Goal: Check status: Check status

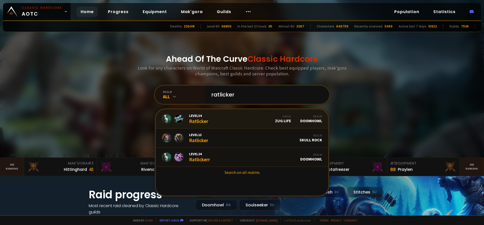
type input "ratlicker"
click at [250, 116] on link "Level 34 Ratlicker Guild Zug Life Realm Doomhowl" at bounding box center [242, 118] width 172 height 19
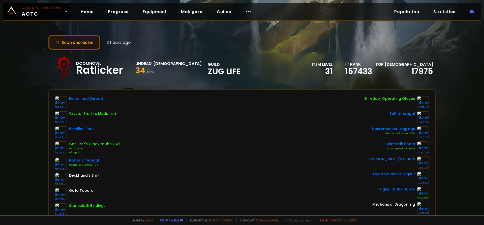
click at [71, 44] on button "Scan character" at bounding box center [74, 42] width 52 height 14
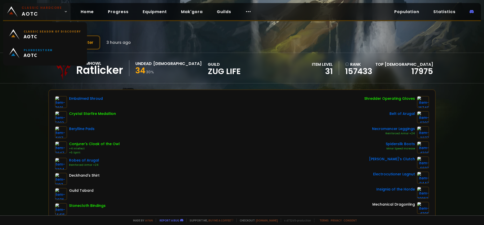
click at [45, 9] on small "Classic Hardcore" at bounding box center [42, 8] width 40 height 5
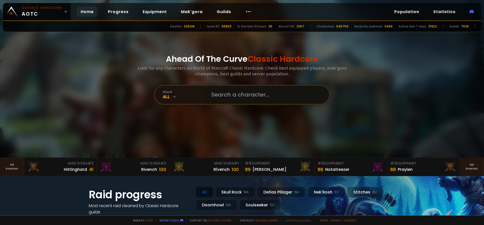
click at [259, 100] on input "text" at bounding box center [265, 95] width 115 height 18
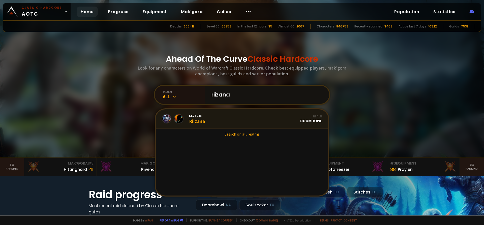
type input "riizana"
click at [222, 119] on link "Level 43 Riizana Realm Doomhowl" at bounding box center [242, 118] width 172 height 19
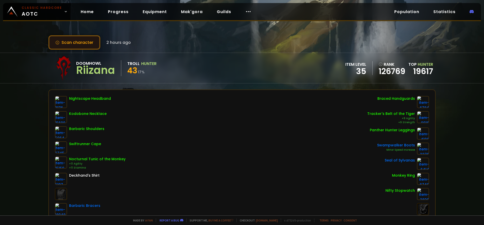
click at [87, 44] on button "Scan character" at bounding box center [74, 42] width 52 height 14
